Goal: Task Accomplishment & Management: Manage account settings

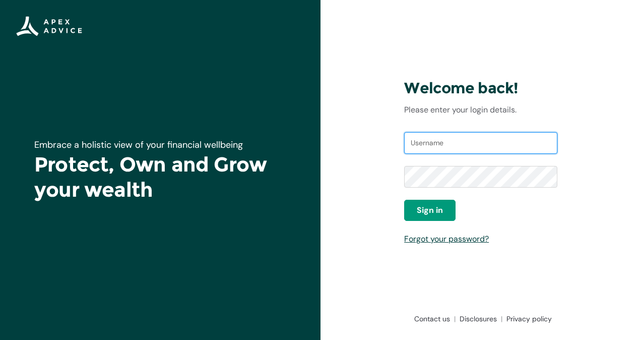
click at [454, 146] on input "Username" at bounding box center [480, 143] width 153 height 22
paste input "[EMAIL_ADDRESS][DOMAIN_NAME]"
type input "[EMAIL_ADDRESS][DOMAIN_NAME]"
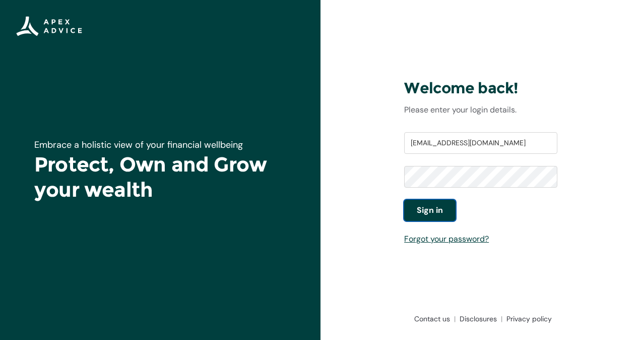
click at [451, 208] on button "Sign in" at bounding box center [429, 210] width 51 height 21
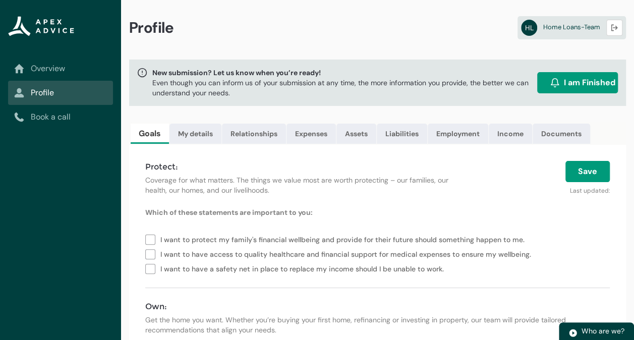
click at [52, 71] on link "Overview" at bounding box center [60, 69] width 93 height 12
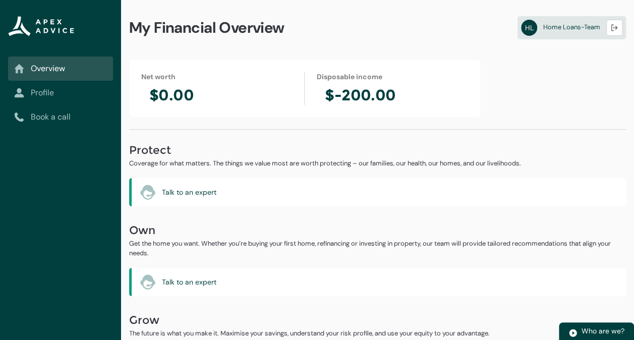
click at [54, 88] on link "Profile" at bounding box center [60, 93] width 93 height 12
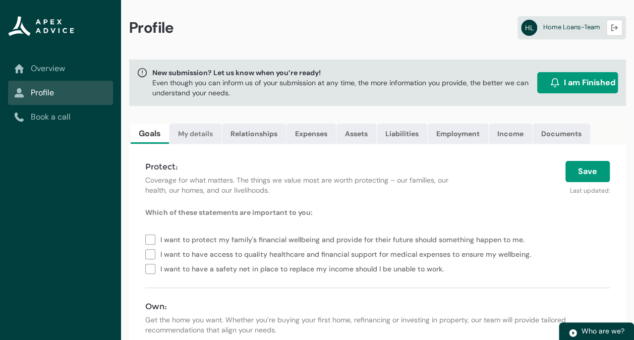
click at [199, 133] on link "My details" at bounding box center [195, 134] width 52 height 20
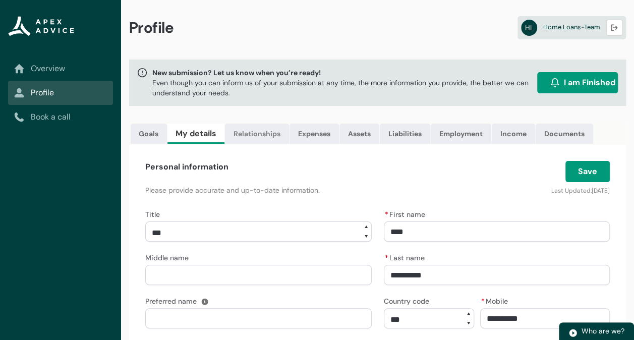
click at [263, 130] on link "Relationships" at bounding box center [257, 134] width 64 height 20
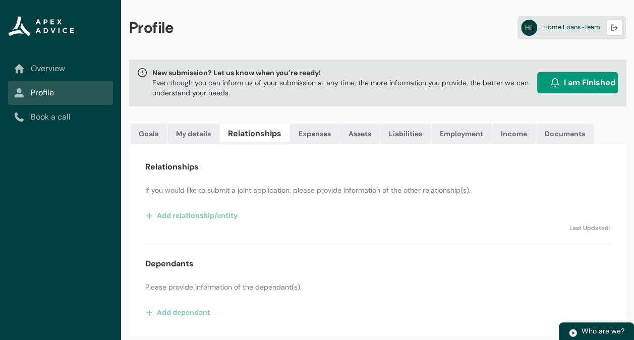
scroll to position [3, 0]
click at [212, 218] on button "Add relationship/entity" at bounding box center [191, 215] width 93 height 16
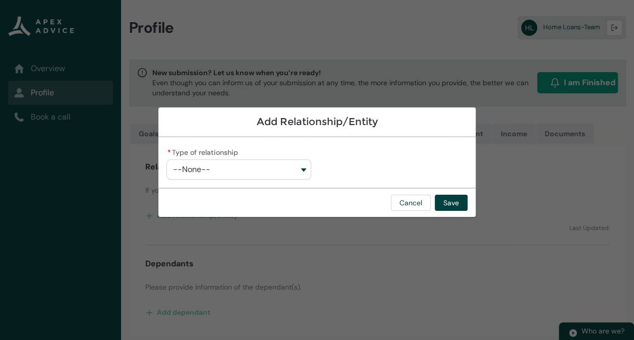
click at [293, 171] on button "--None--" at bounding box center [238, 169] width 144 height 20
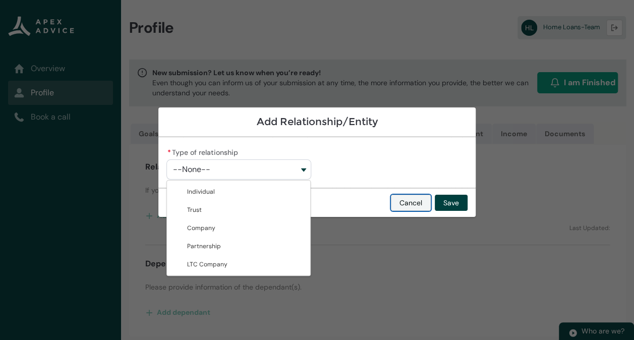
click at [417, 197] on div "Cancel Save" at bounding box center [316, 202] width 317 height 29
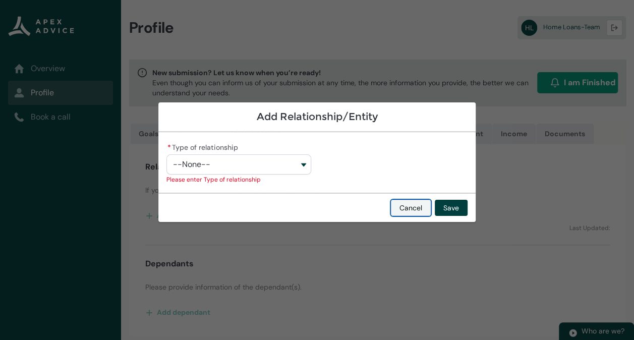
click at [415, 203] on button "Cancel" at bounding box center [411, 208] width 40 height 16
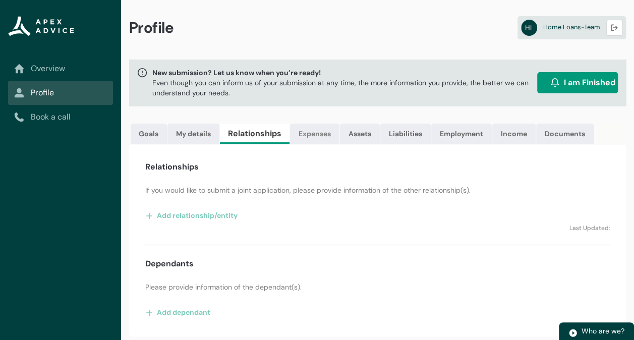
click at [314, 128] on link "Expenses" at bounding box center [314, 134] width 49 height 20
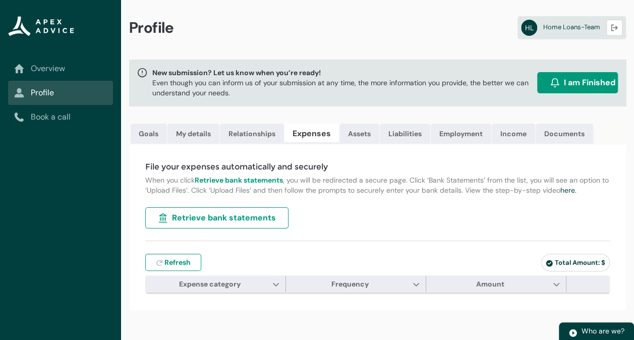
scroll to position [0, 0]
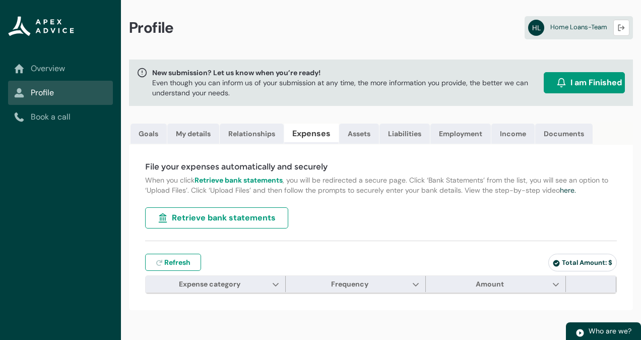
type input "***"
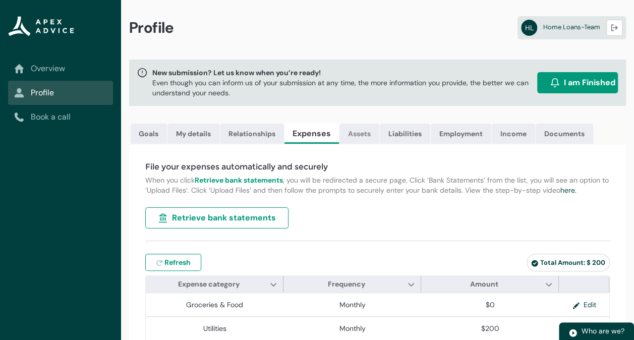
click at [368, 129] on link "Assets" at bounding box center [359, 134] width 40 height 20
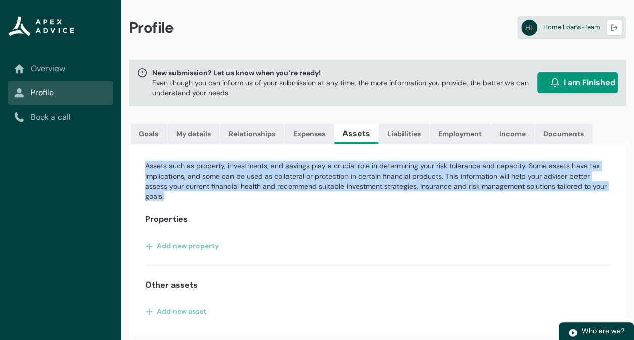
drag, startPoint x: 169, startPoint y: 202, endPoint x: 140, endPoint y: 175, distance: 39.2
click at [140, 175] on div "Assets such as property, investments, and savings play a crucial role in determ…" at bounding box center [377, 240] width 497 height 191
copy p "Assets such as property, investments, and savings play a crucial role in determ…"
click at [153, 125] on link "Goals" at bounding box center [149, 134] width 36 height 20
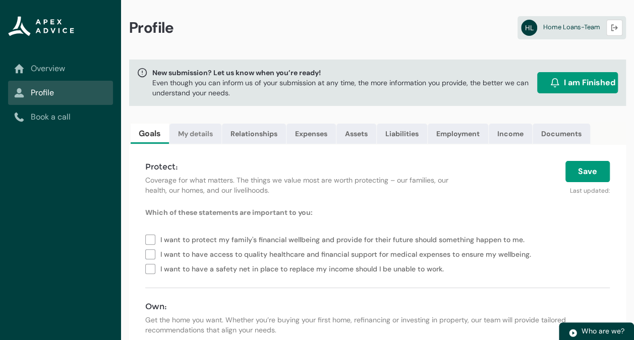
click at [188, 132] on link "My details" at bounding box center [195, 134] width 52 height 20
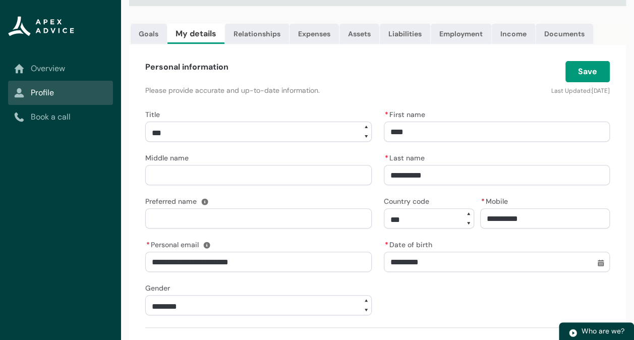
scroll to position [101, 0]
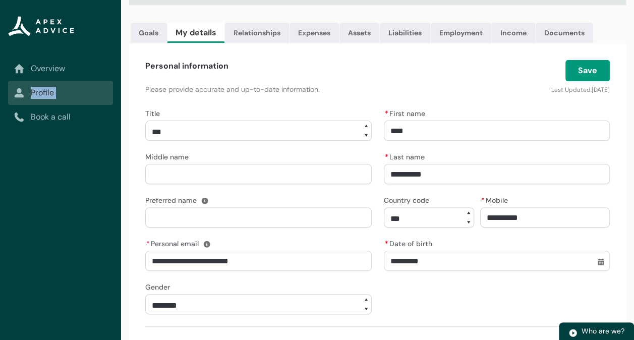
click at [4, 86] on div "Overview Profile Book a call" at bounding box center [60, 170] width 121 height 340
click at [43, 61] on lightning-vertical-navigation-item-icon "Overview" at bounding box center [60, 68] width 105 height 24
click at [43, 65] on link "Overview" at bounding box center [60, 69] width 93 height 12
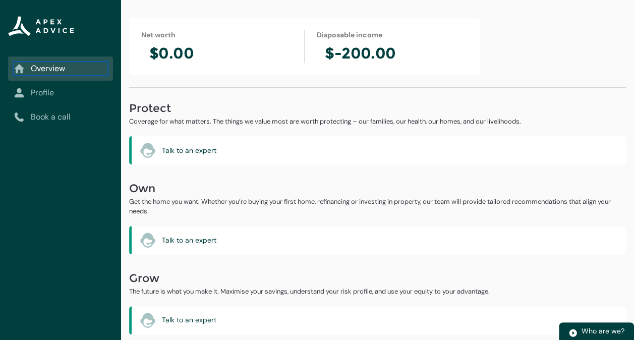
scroll to position [0, 0]
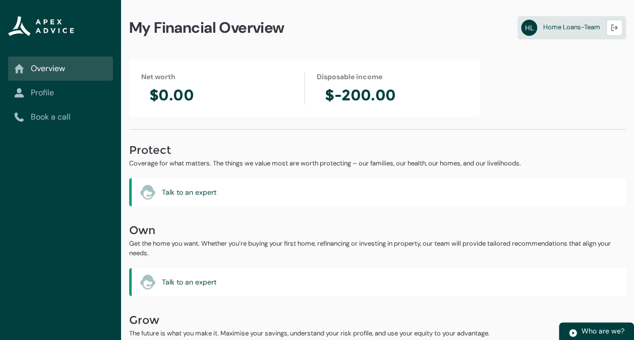
click at [20, 90] on icon "Sub page" at bounding box center [20, 93] width 10 height 10
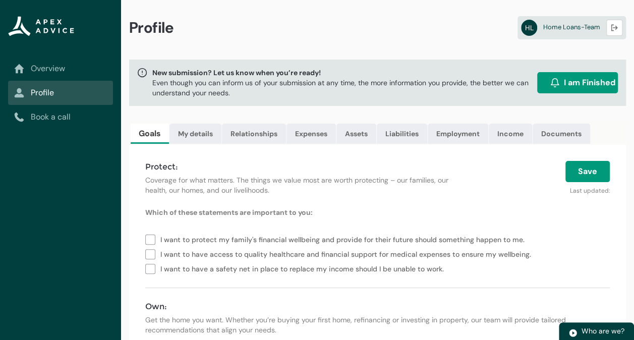
click at [34, 68] on link "Overview" at bounding box center [60, 69] width 93 height 12
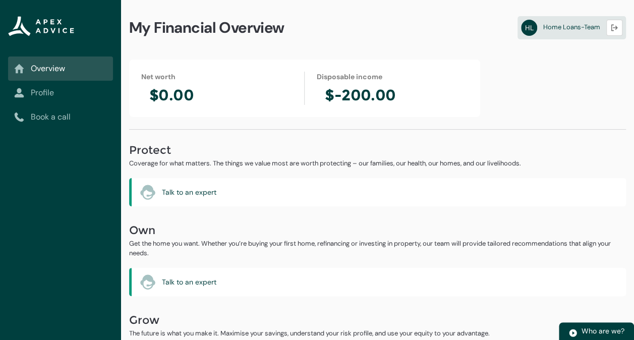
click at [26, 90] on lightning-primitive-icon "Sub page" at bounding box center [22, 92] width 17 height 11
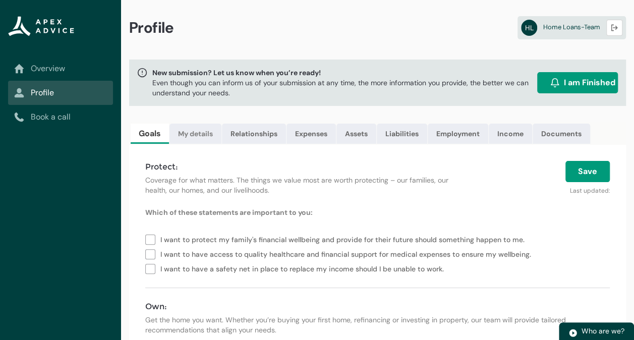
click at [190, 137] on link "My details" at bounding box center [195, 134] width 52 height 20
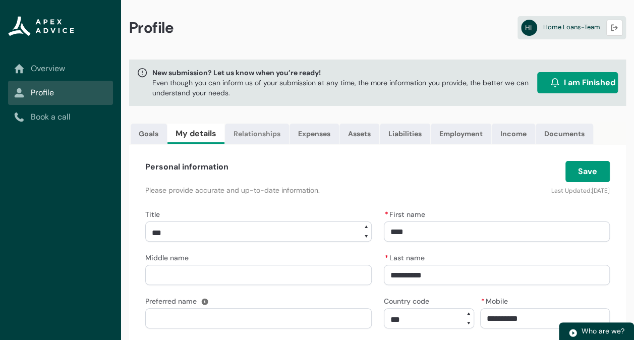
click at [251, 137] on link "Relationships" at bounding box center [257, 134] width 64 height 20
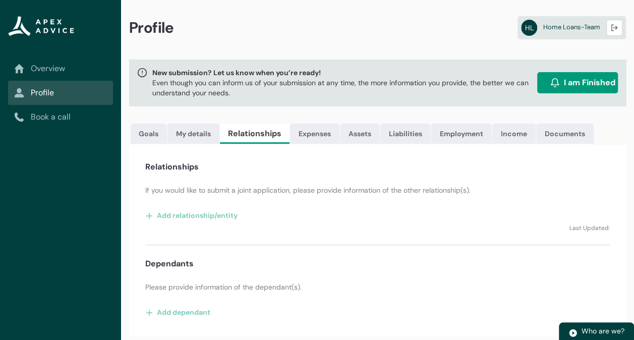
scroll to position [3, 0]
click at [305, 130] on link "Expenses" at bounding box center [314, 134] width 49 height 20
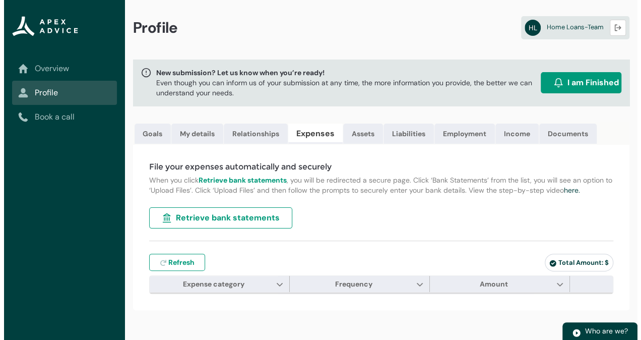
scroll to position [0, 0]
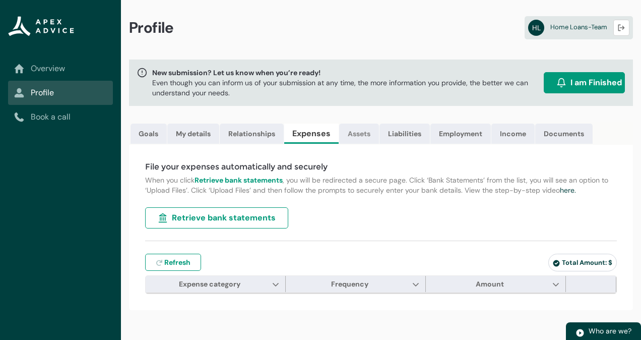
type input "***"
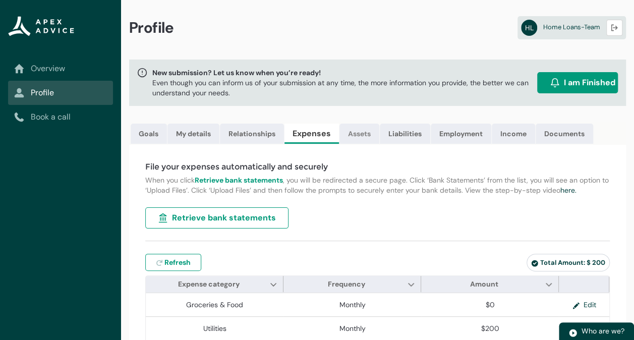
click at [353, 128] on link "Assets" at bounding box center [359, 134] width 40 height 20
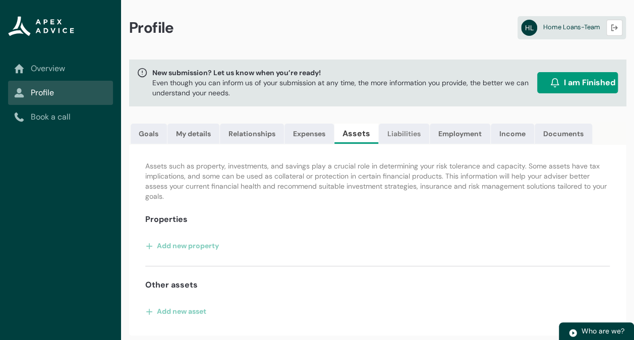
click at [403, 131] on link "Liabilities" at bounding box center [404, 134] width 50 height 20
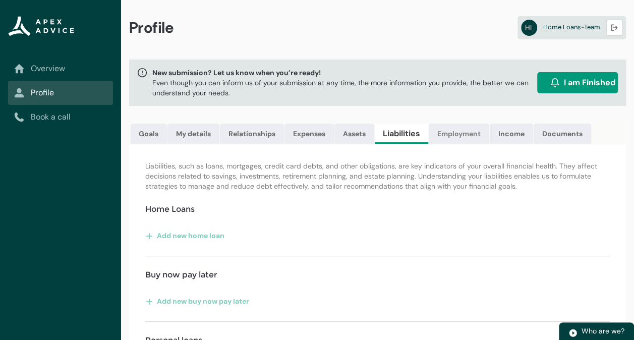
click at [462, 133] on link "Employment" at bounding box center [459, 134] width 60 height 20
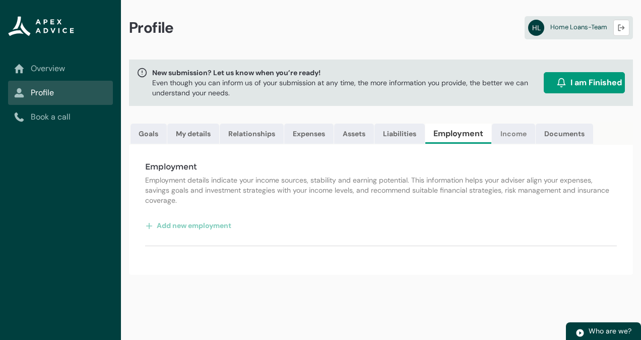
click at [502, 132] on link "Income" at bounding box center [513, 134] width 43 height 20
